Goal: Communication & Community: Ask a question

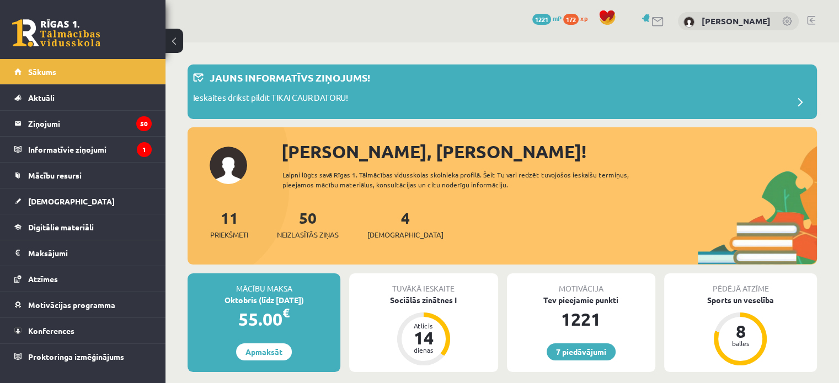
click at [810, 20] on link at bounding box center [811, 20] width 8 height 9
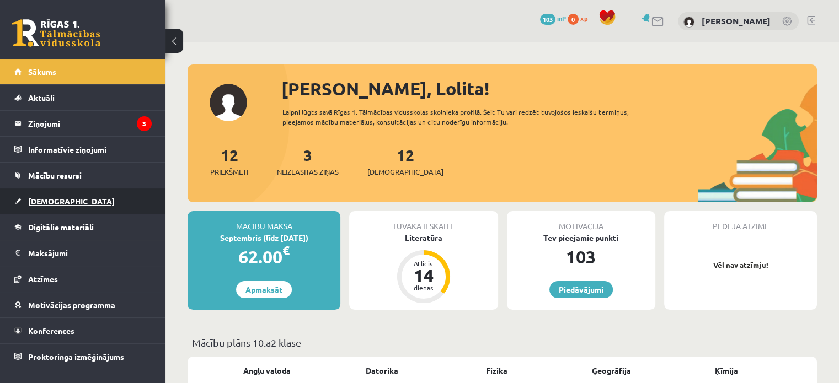
click at [58, 199] on span "[DEMOGRAPHIC_DATA]" at bounding box center [71, 201] width 87 height 10
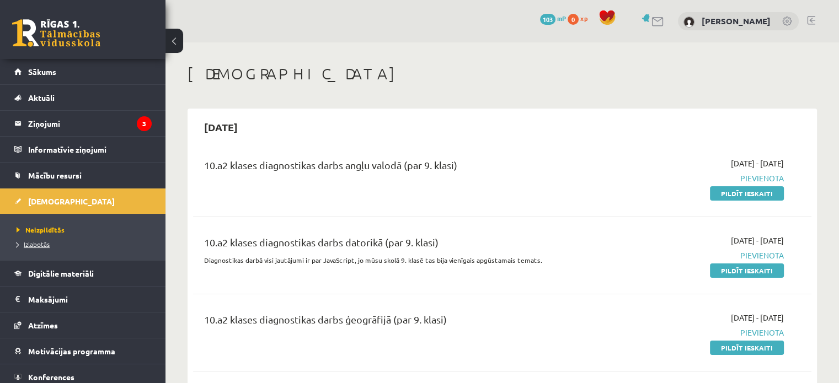
click at [35, 247] on span "Izlabotās" at bounding box center [33, 244] width 33 height 9
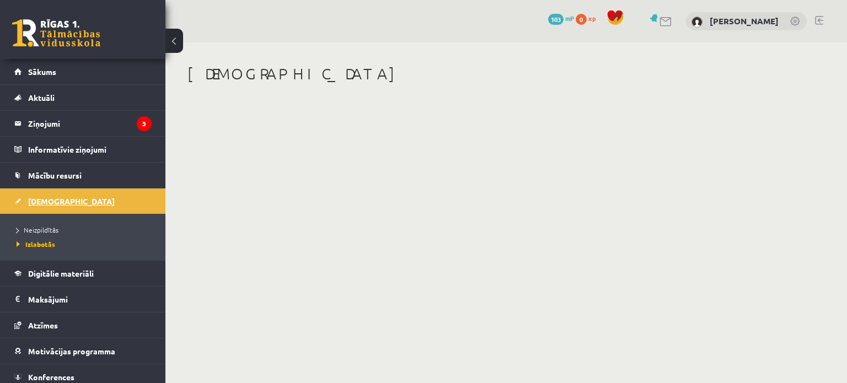
click at [53, 198] on span "[DEMOGRAPHIC_DATA]" at bounding box center [71, 201] width 87 height 10
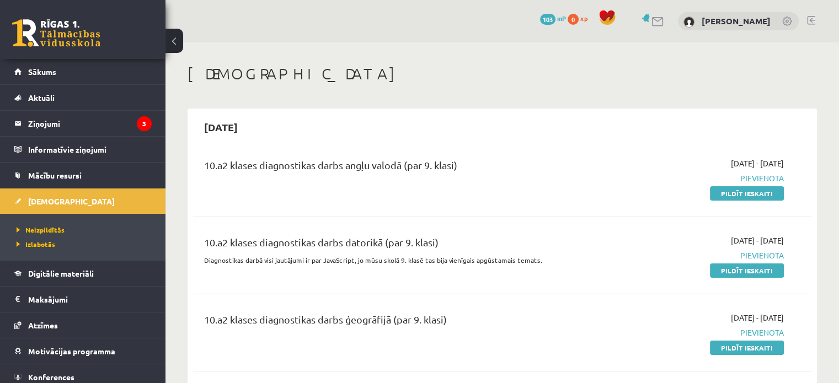
click at [494, 22] on link at bounding box center [658, 21] width 13 height 9
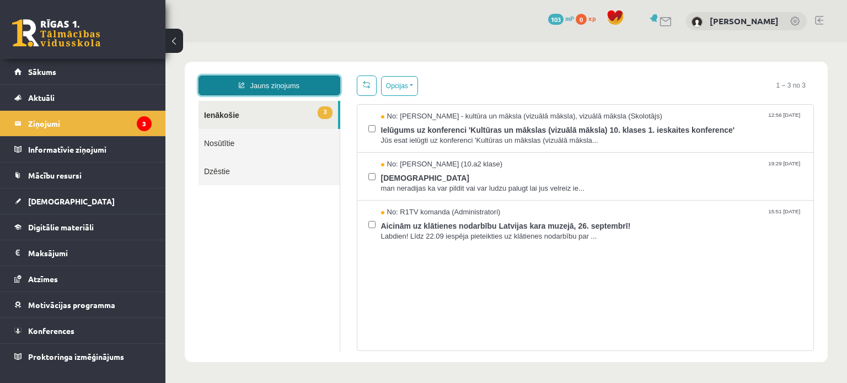
click at [262, 86] on link "Jauns ziņojums" at bounding box center [270, 86] width 142 height 20
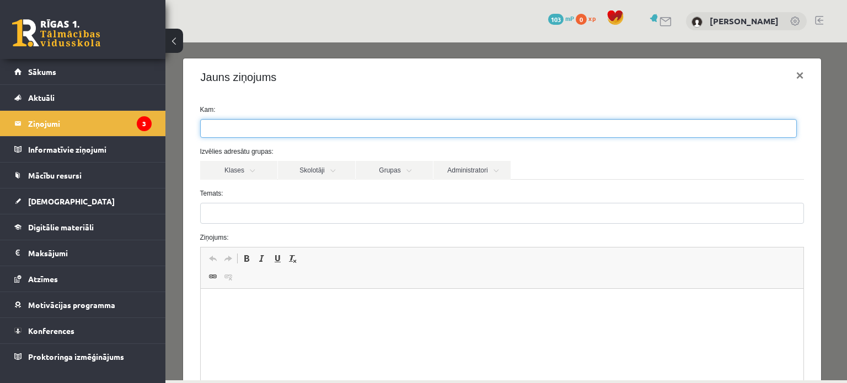
click at [265, 127] on ul at bounding box center [499, 129] width 596 height 18
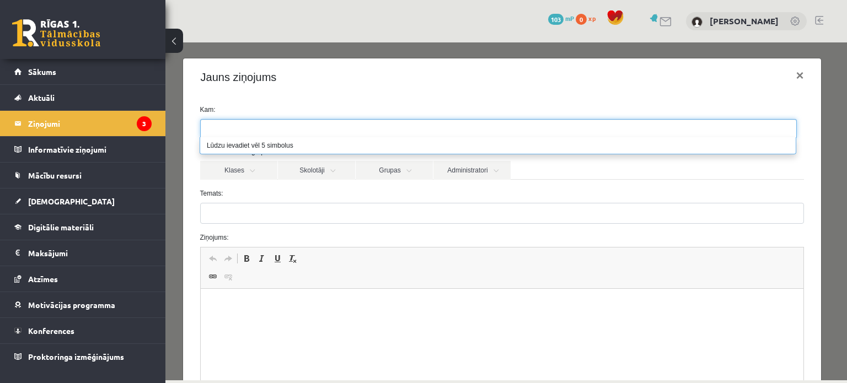
click at [282, 194] on label "Temats:" at bounding box center [502, 194] width 621 height 10
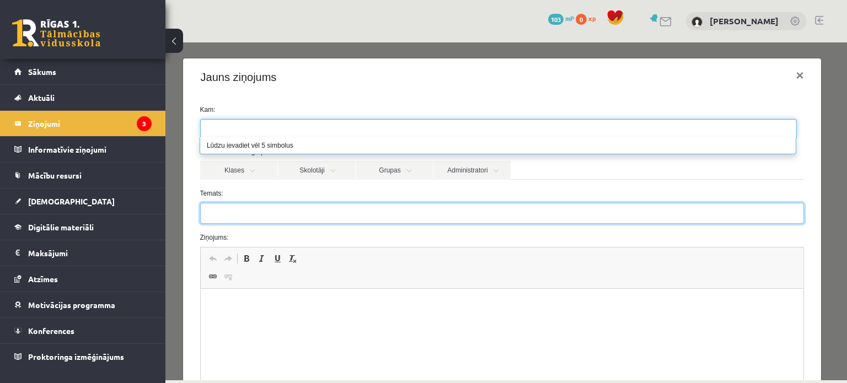
click at [282, 203] on input "Temats:" at bounding box center [502, 213] width 605 height 21
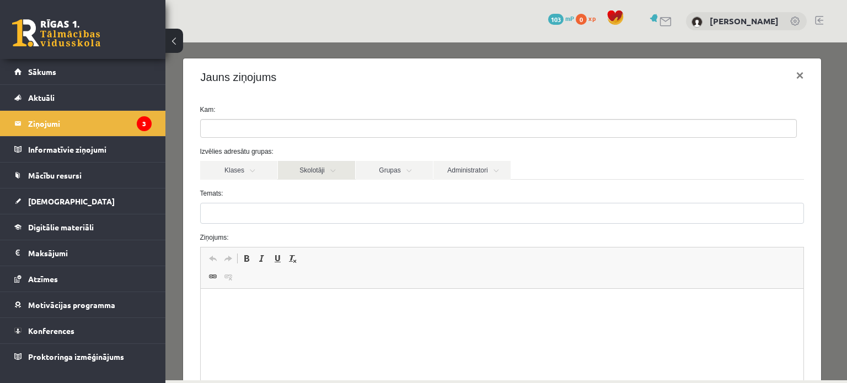
click at [337, 171] on link "Skolotāji" at bounding box center [316, 170] width 77 height 19
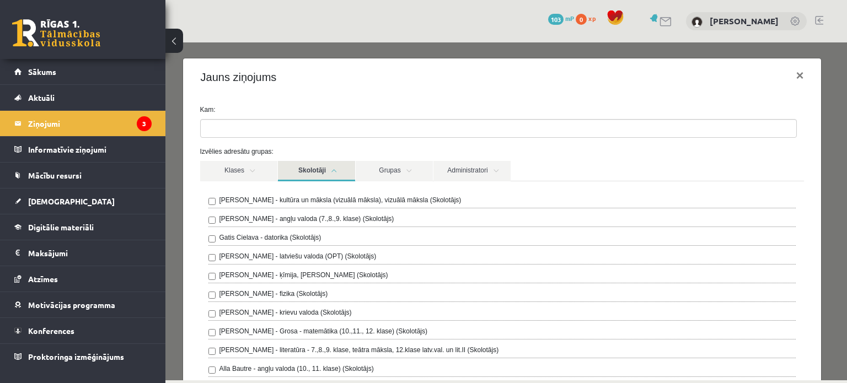
scroll to position [55, 0]
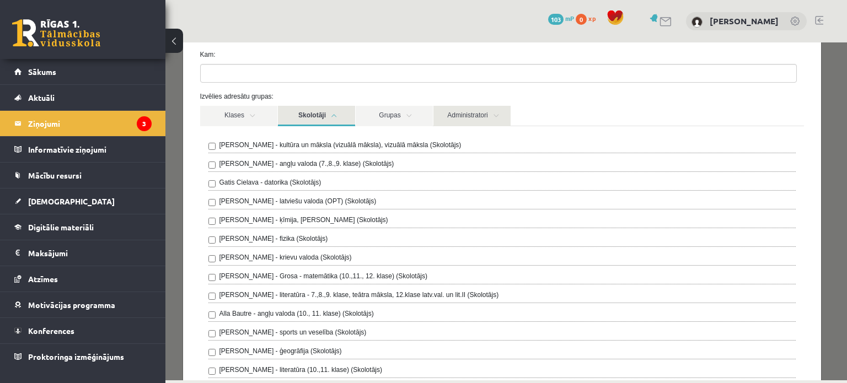
click at [499, 116] on link "Administratori" at bounding box center [472, 116] width 77 height 20
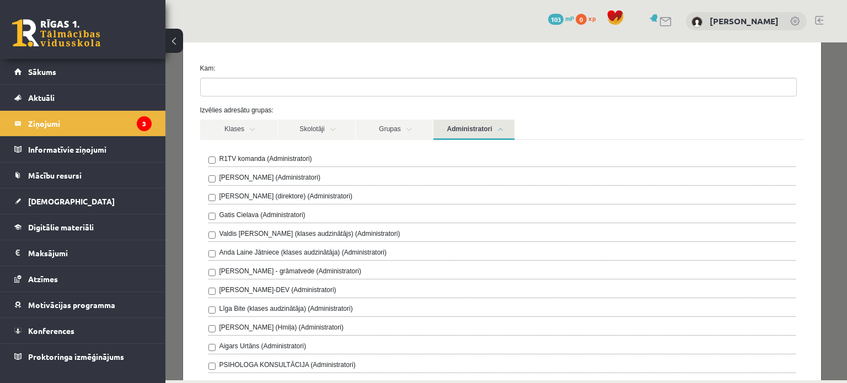
scroll to position [0, 0]
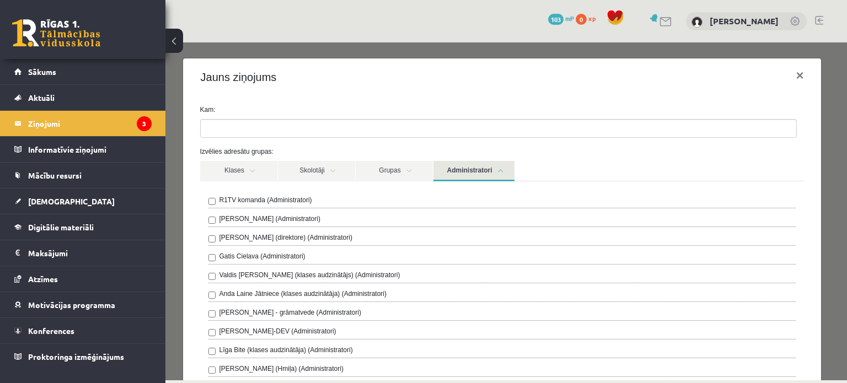
click at [276, 217] on label "Ivo Čapiņš (Administratori)" at bounding box center [270, 219] width 101 height 10
click at [289, 219] on label "Ivo Čapiņš (Administratori)" at bounding box center [270, 219] width 101 height 10
click at [294, 238] on label "Gita Vāvere (direktore) (Administratori)" at bounding box center [286, 238] width 133 height 10
click at [417, 163] on link "Grupas" at bounding box center [394, 171] width 77 height 20
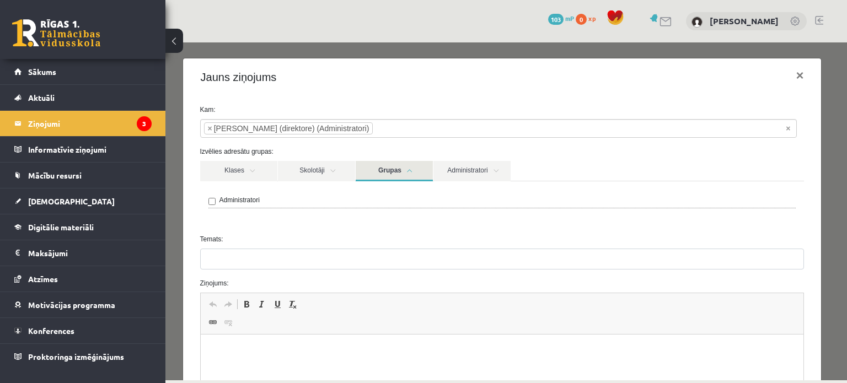
click at [416, 166] on link "Grupas" at bounding box center [394, 171] width 77 height 20
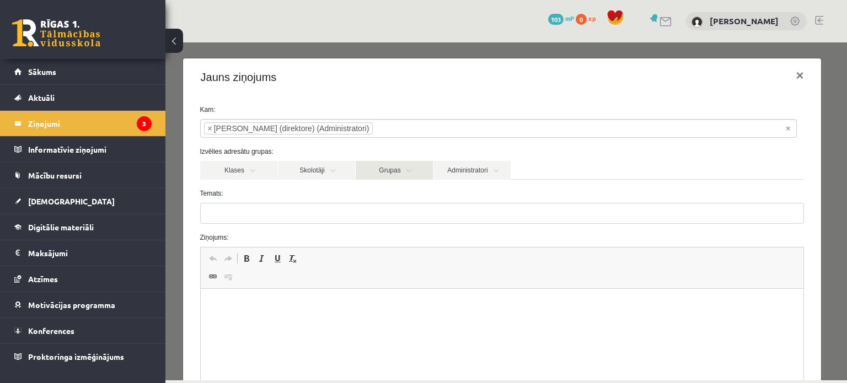
click at [416, 166] on link "Grupas" at bounding box center [394, 170] width 77 height 19
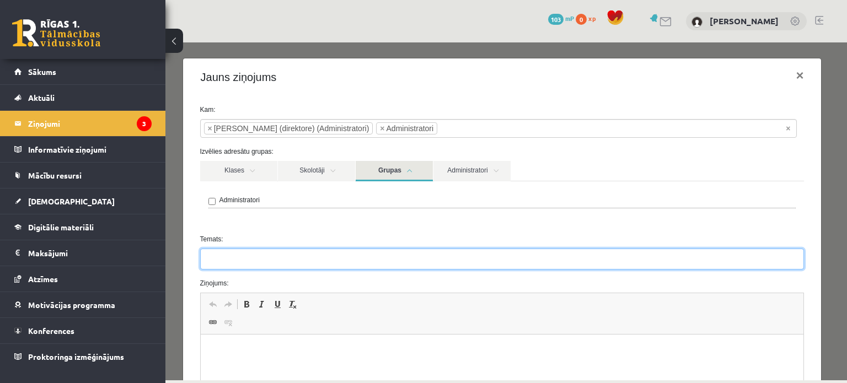
click at [228, 261] on input "Temats:" at bounding box center [502, 259] width 605 height 21
type input "**********"
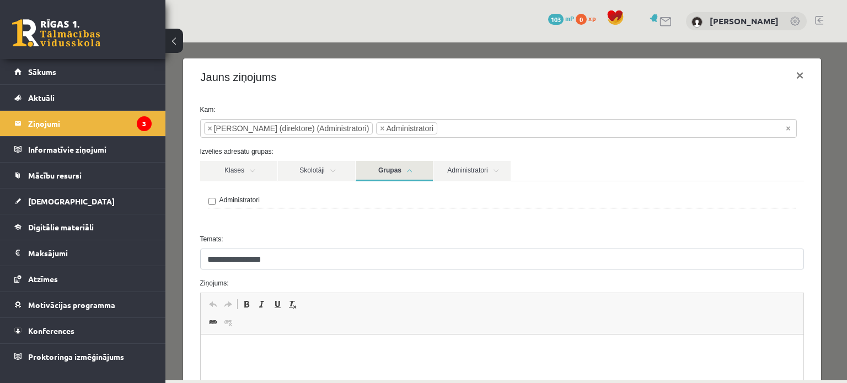
drag, startPoint x: 274, startPoint y: 354, endPoint x: 284, endPoint y: 348, distance: 10.9
click at [279, 350] on p "Editor, wiswyg-editor-47024754413480-1758109244-634" at bounding box center [501, 352] width 581 height 12
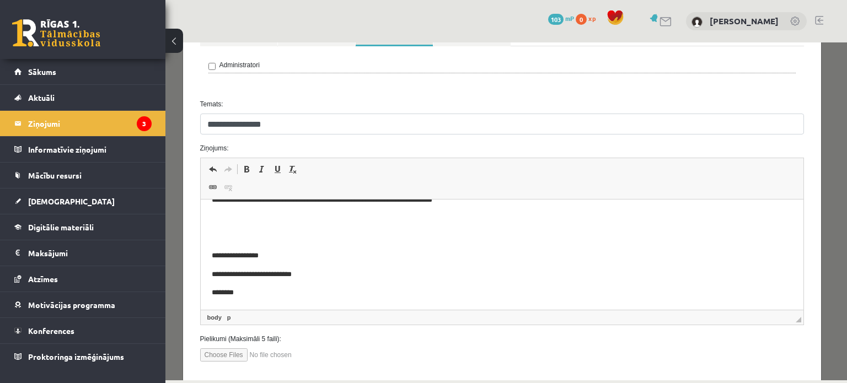
scroll to position [194, 0]
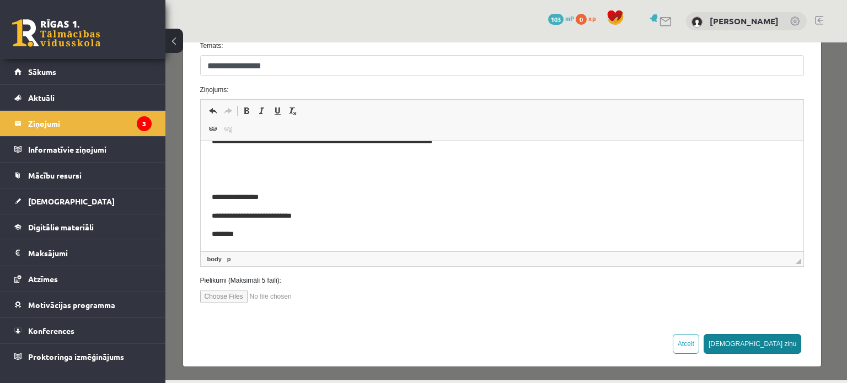
click at [783, 342] on button "Sūtīt ziņu" at bounding box center [753, 344] width 98 height 20
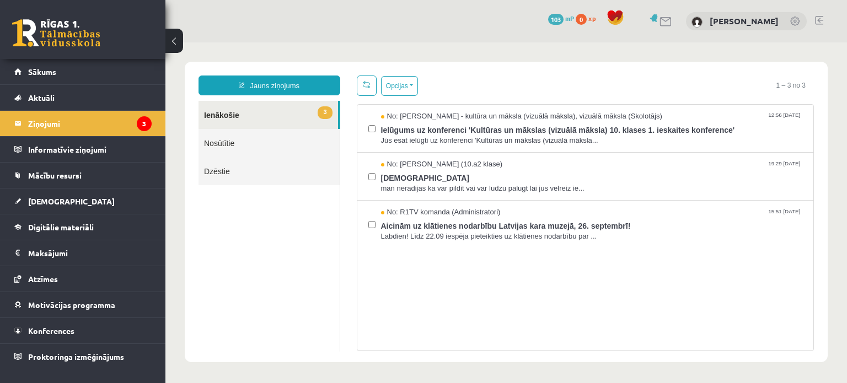
scroll to position [0, 0]
click at [513, 297] on div "No: Ilze Kolka - kultūra un māksla (vizuālā māksla), vizuālā māksla (Skolotājs)…" at bounding box center [586, 227] width 458 height 247
click at [476, 188] on span "man neradijas ka var pildit vai var ludzu palugt lai jus velreiz ie..." at bounding box center [592, 189] width 422 height 10
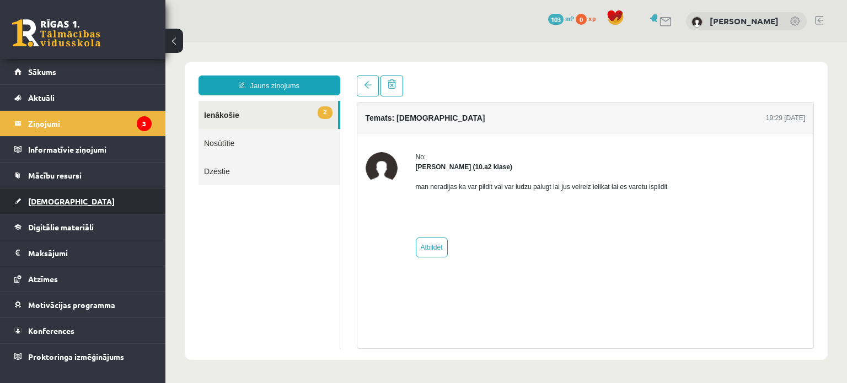
click at [40, 202] on span "[DEMOGRAPHIC_DATA]" at bounding box center [71, 201] width 87 height 10
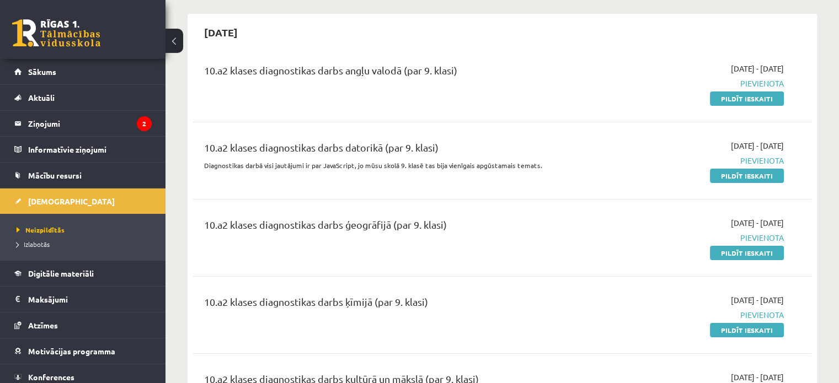
scroll to position [166, 0]
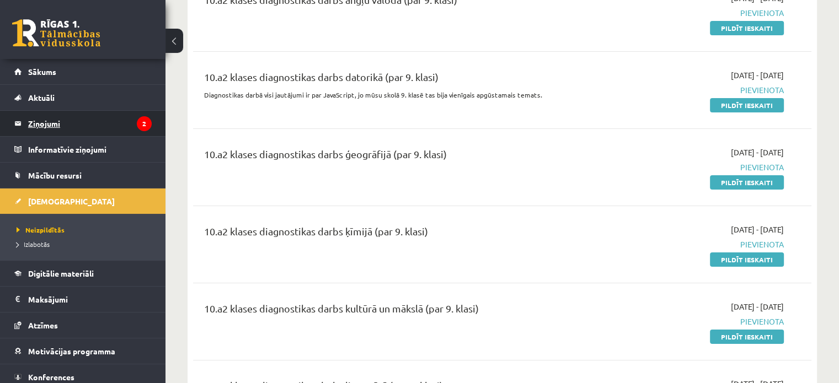
click at [62, 126] on legend "Ziņojumi 2" at bounding box center [90, 123] width 124 height 25
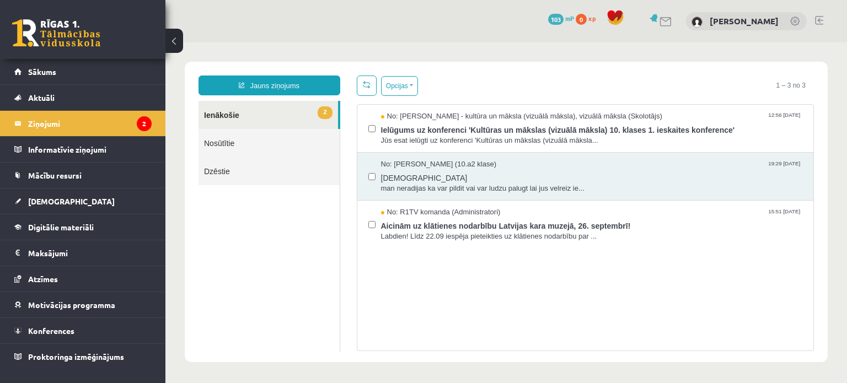
click at [559, 19] on span "103" at bounding box center [555, 19] width 15 height 11
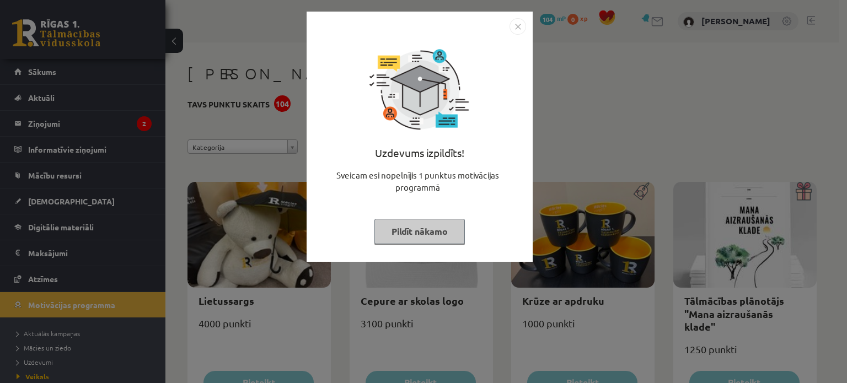
click at [414, 230] on button "Pildīt nākamo" at bounding box center [420, 231] width 90 height 25
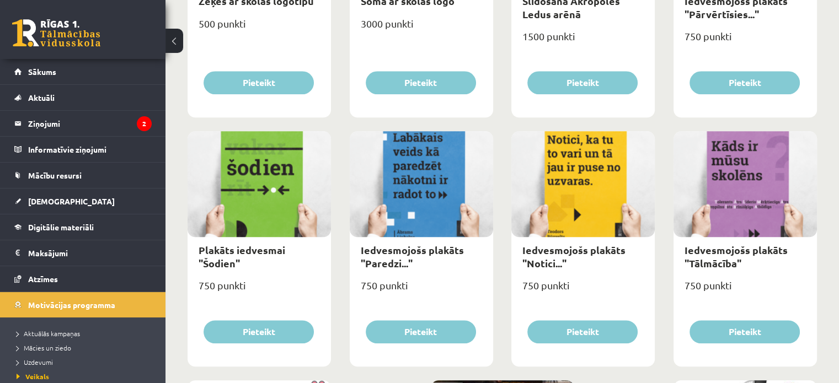
scroll to position [1311, 0]
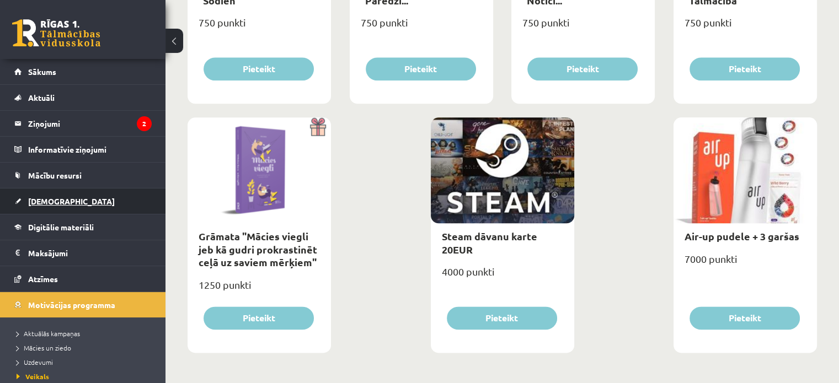
click at [53, 196] on link "[DEMOGRAPHIC_DATA]" at bounding box center [82, 201] width 137 height 25
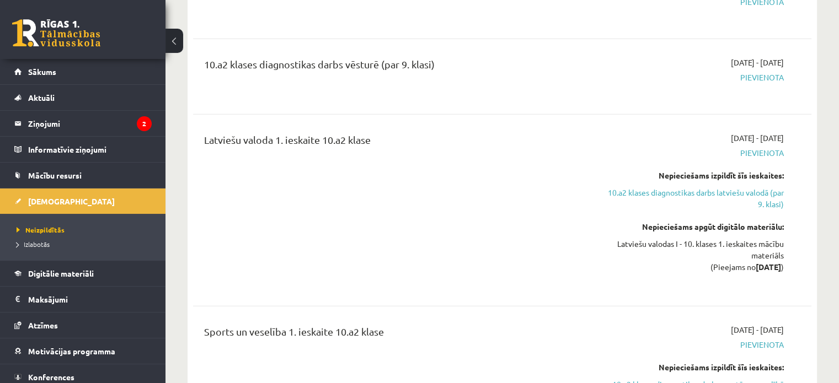
scroll to position [3022, 0]
